Goal: Navigation & Orientation: Understand site structure

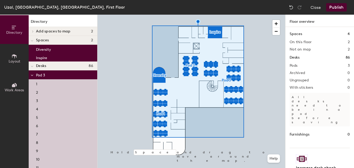
click at [51, 67] on h4 "Desks 86" at bounding box center [64, 66] width 57 height 4
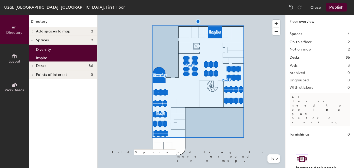
click at [51, 67] on h4 "Desks 86" at bounding box center [64, 66] width 57 height 4
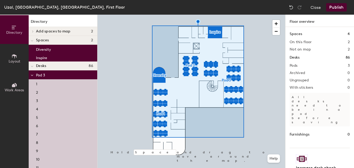
click at [51, 67] on h4 "Desks 86" at bounding box center [64, 66] width 57 height 4
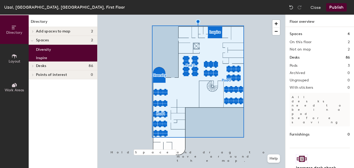
click at [51, 67] on h4 "Desks 86" at bounding box center [64, 66] width 57 height 4
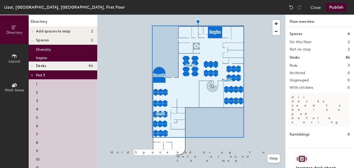
click at [297, 57] on h1 "Desks" at bounding box center [295, 58] width 10 height 6
click at [58, 66] on h4 "Desks 86" at bounding box center [64, 66] width 57 height 4
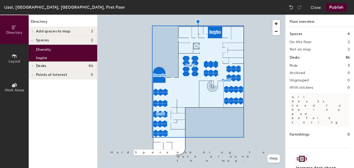
click at [33, 64] on div at bounding box center [32, 65] width 7 height 9
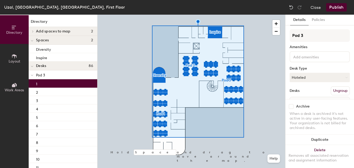
click at [40, 83] on div "1" at bounding box center [63, 83] width 69 height 8
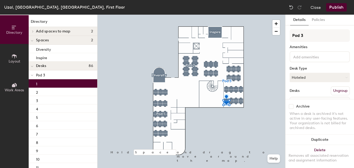
click at [41, 78] on p "Pod 3" at bounding box center [64, 74] width 57 height 7
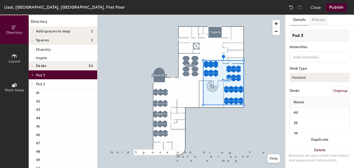
click at [317, 21] on button "Policies" at bounding box center [318, 20] width 19 height 11
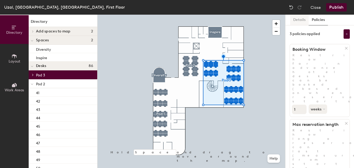
click at [301, 23] on button "Details" at bounding box center [300, 20] width 19 height 11
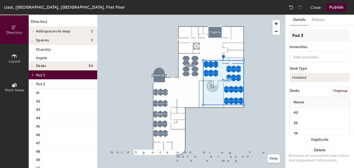
click at [306, 76] on button "Hoteled" at bounding box center [320, 77] width 60 height 9
click at [302, 80] on button "Hoteled" at bounding box center [320, 77] width 60 height 9
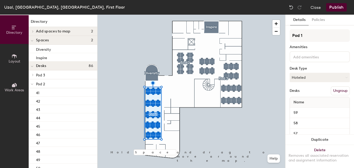
click at [19, 56] on button "Layout" at bounding box center [14, 58] width 29 height 29
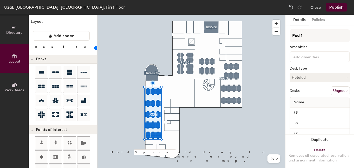
click at [19, 86] on button "Work Areas" at bounding box center [14, 87] width 29 height 29
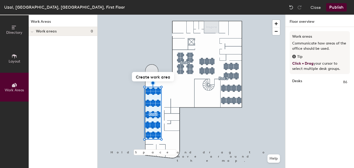
click at [23, 66] on button "Layout" at bounding box center [14, 58] width 29 height 29
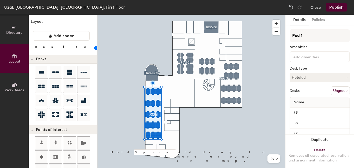
click at [16, 32] on span "Directory" at bounding box center [14, 32] width 16 height 4
